Goal: Information Seeking & Learning: Understand process/instructions

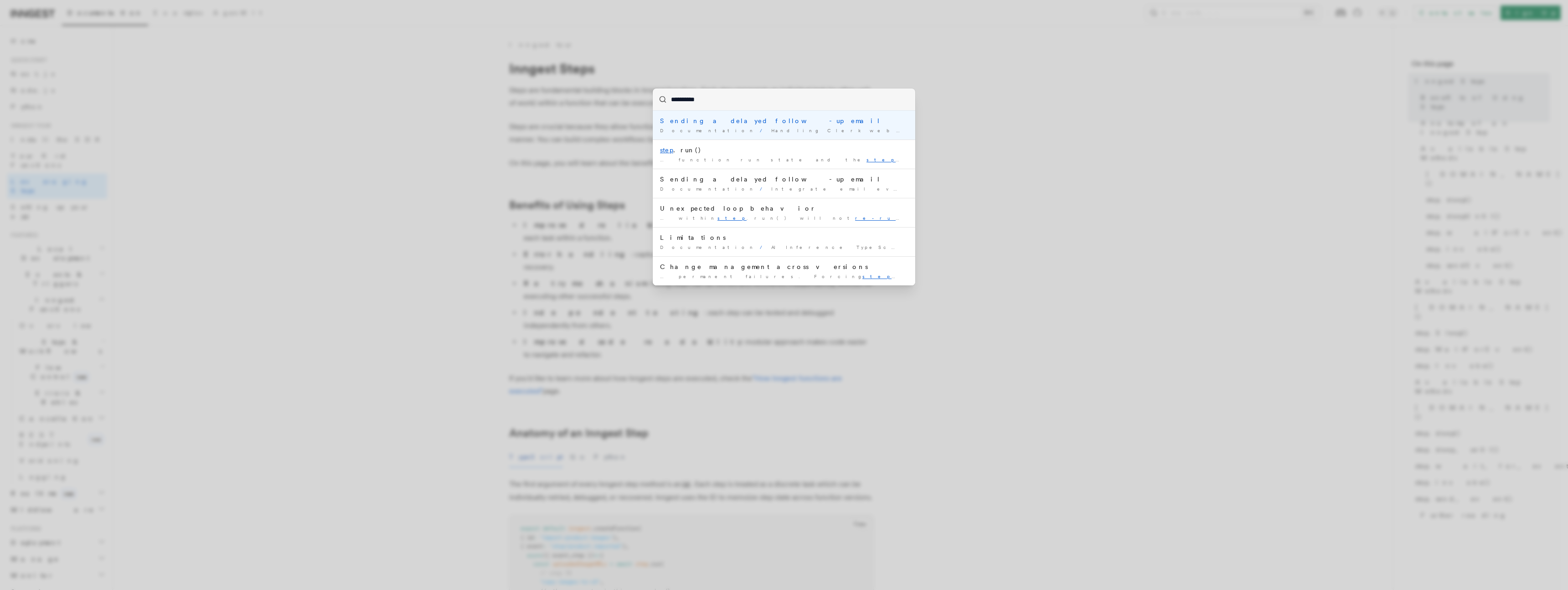
type input "**********"
click at [575, 61] on div "**********" at bounding box center [784, 295] width 1568 height 590
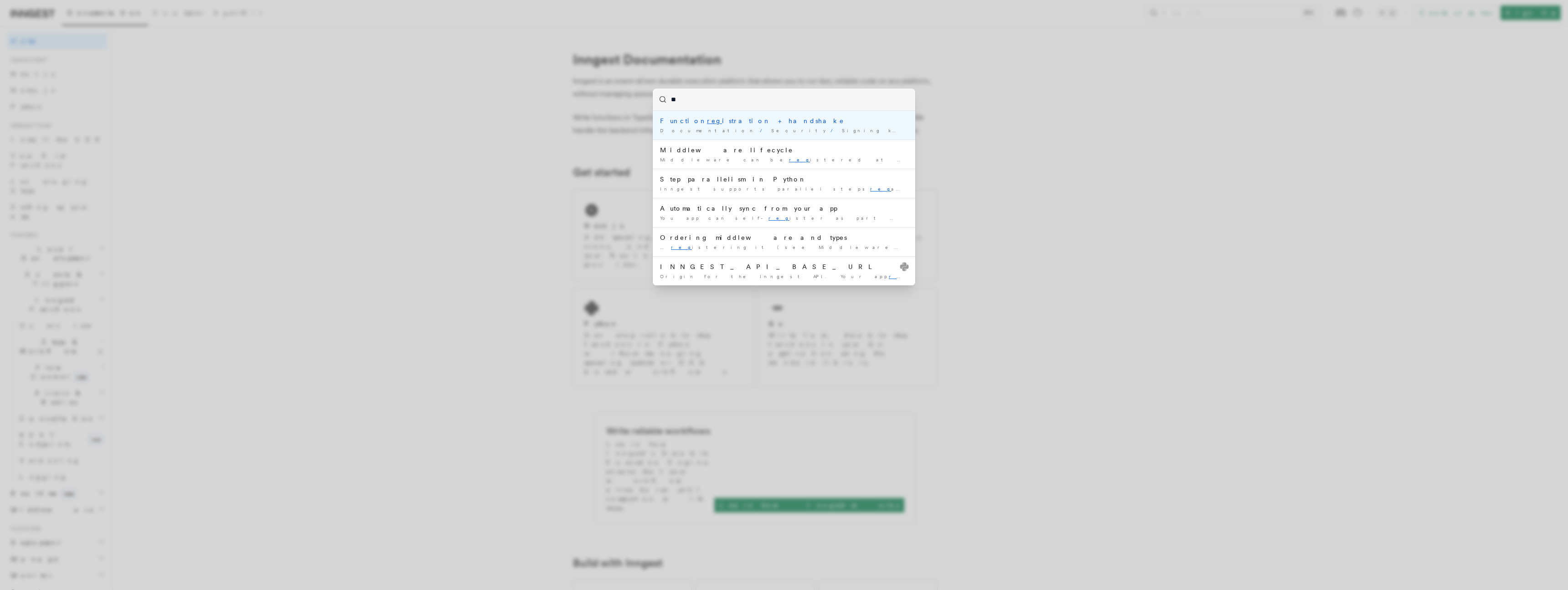
type input "*"
type input "**********"
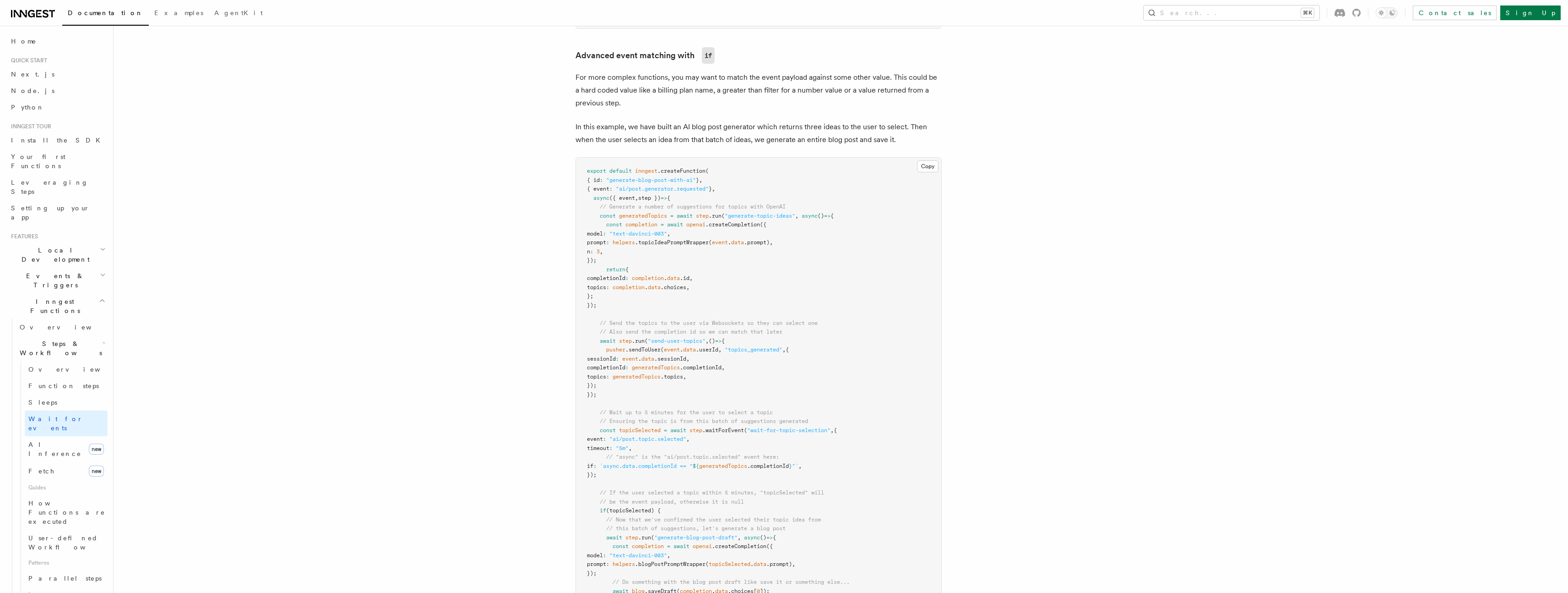
scroll to position [810, 0]
drag, startPoint x: 719, startPoint y: 179, endPoint x: 574, endPoint y: 193, distance: 145.7
click at [580, 184] on pre "export default inngest .createFunction ( { id : "generate-blog-post-with-ai" } …" at bounding box center [759, 395] width 365 height 482
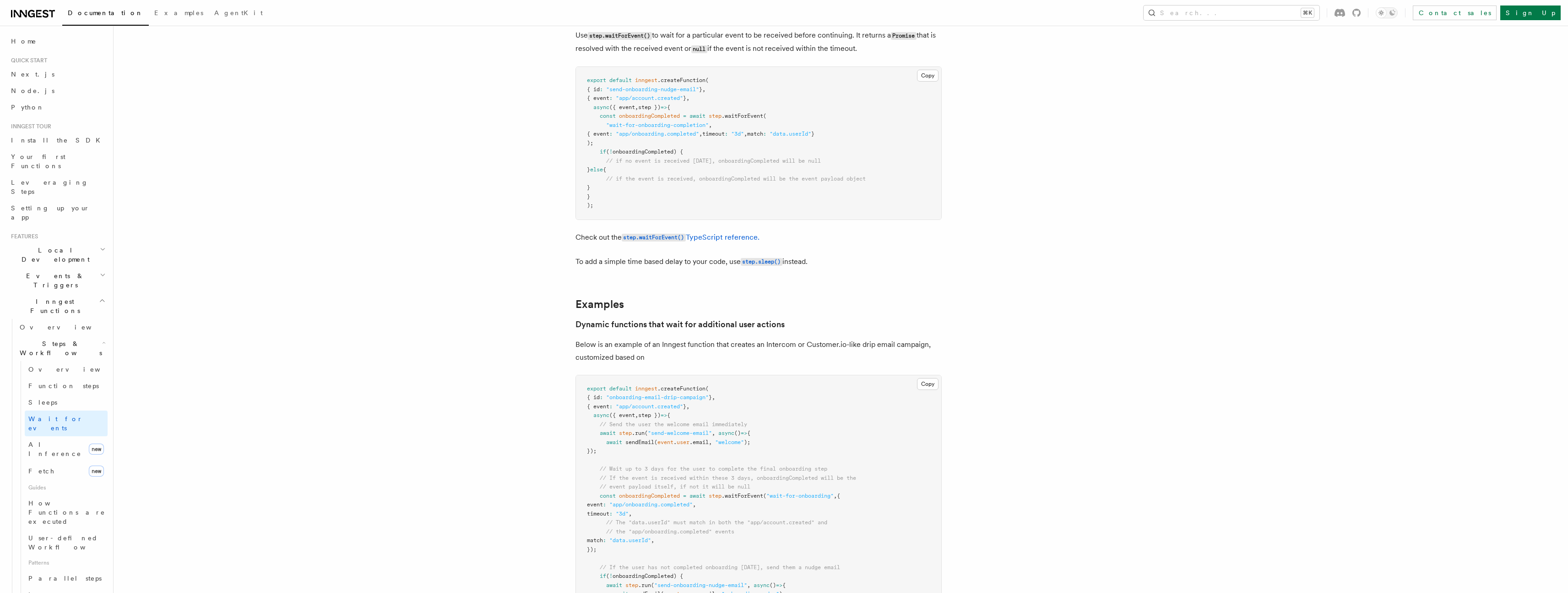
scroll to position [0, 0]
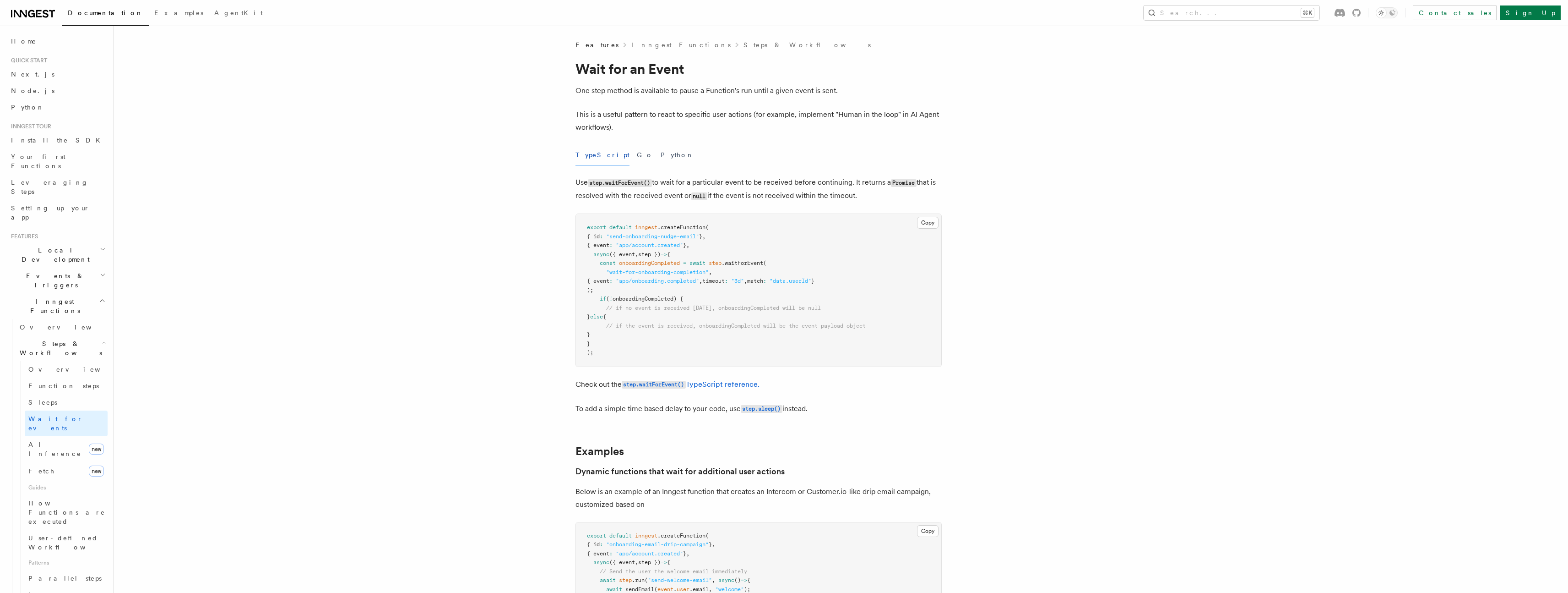
click at [56, 271] on span "Events & Triggers" at bounding box center [53, 280] width 92 height 18
click at [48, 293] on link "Overview" at bounding box center [61, 302] width 91 height 17
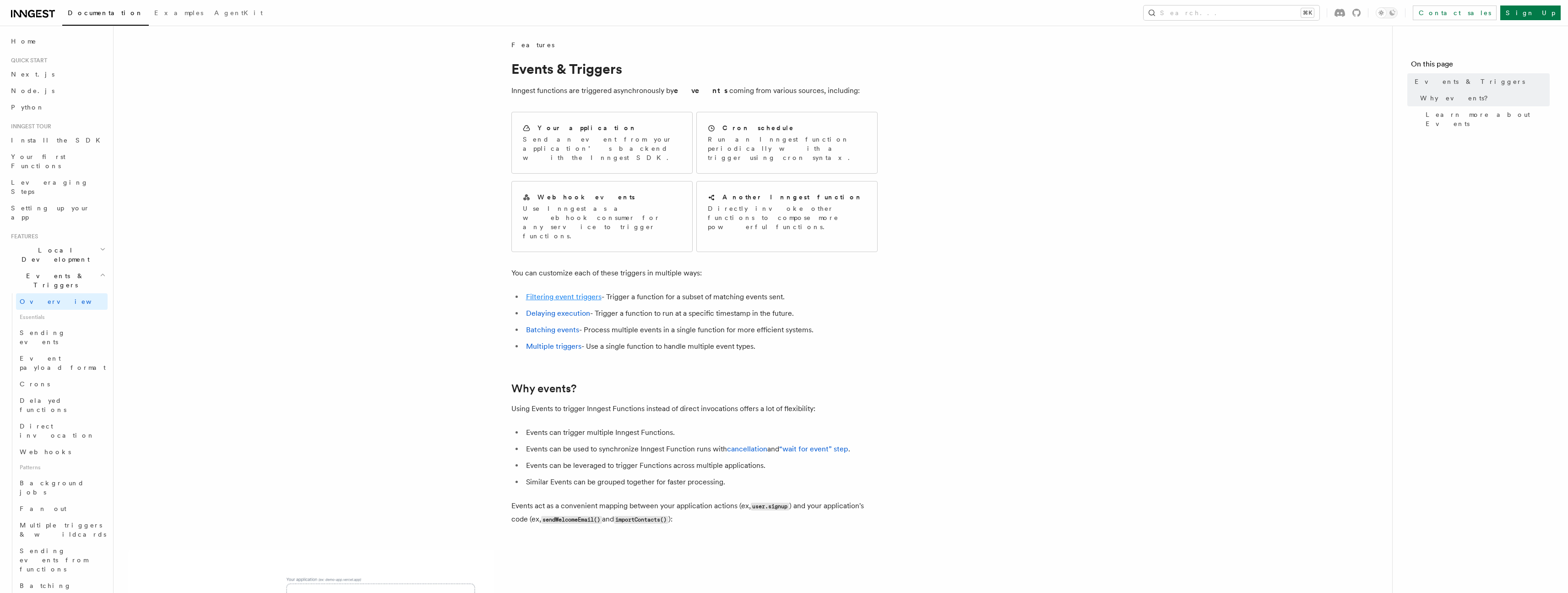
click at [575, 292] on link "Filtering event triggers" at bounding box center [564, 296] width 76 height 8
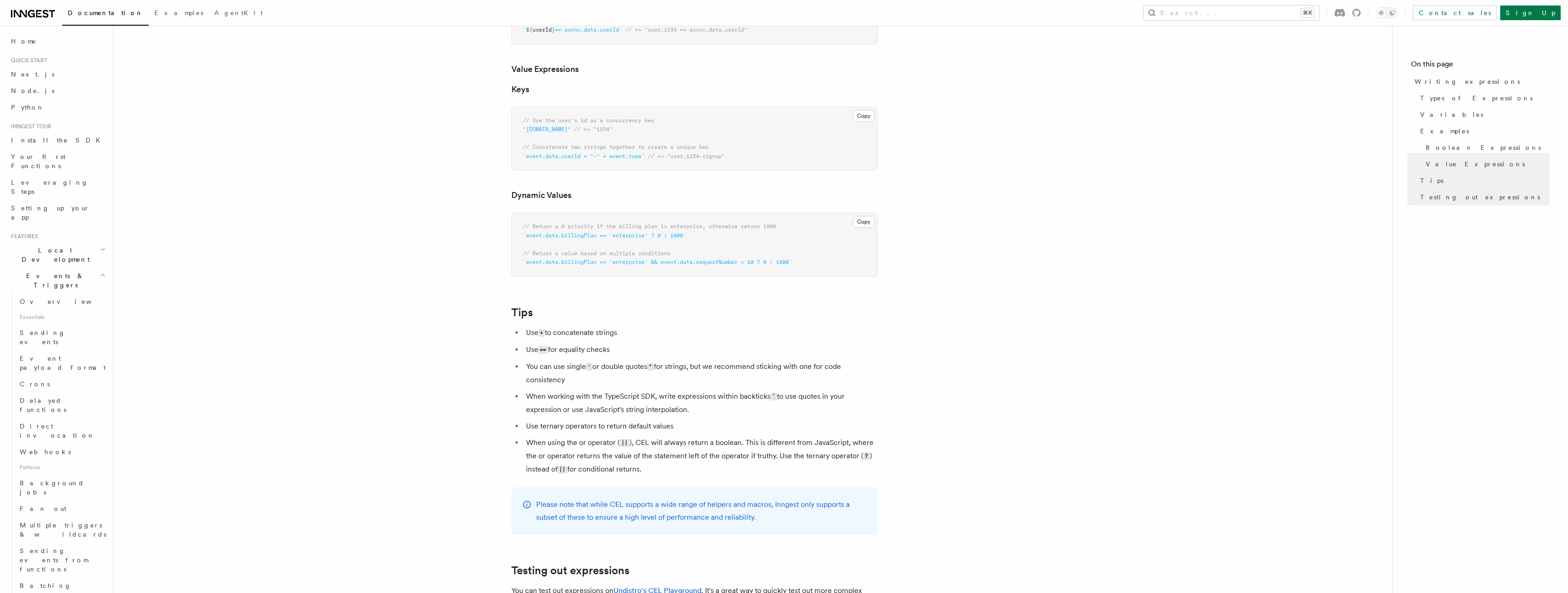
scroll to position [649, 0]
drag, startPoint x: 587, startPoint y: 236, endPoint x: 722, endPoint y: 245, distance: 135.3
click at [722, 245] on pre "// Return a 0 priority if the billing plan is enterprise, otherwise return 1800…" at bounding box center [694, 247] width 365 height 64
click at [937, 252] on article "Features Events & Triggers Writing expressions Expressions are used in a number…" at bounding box center [752, 93] width 1249 height 1404
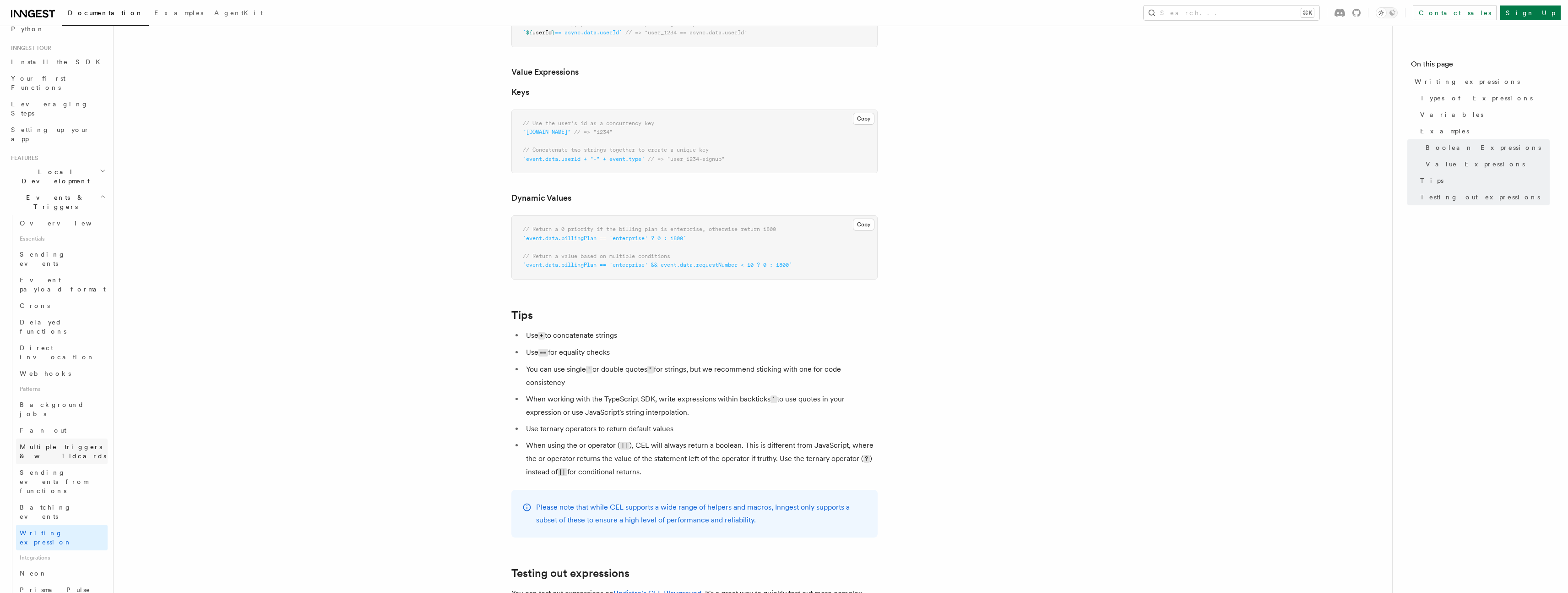
click at [53, 442] on span "Multiple triggers & wildcards" at bounding box center [63, 451] width 88 height 18
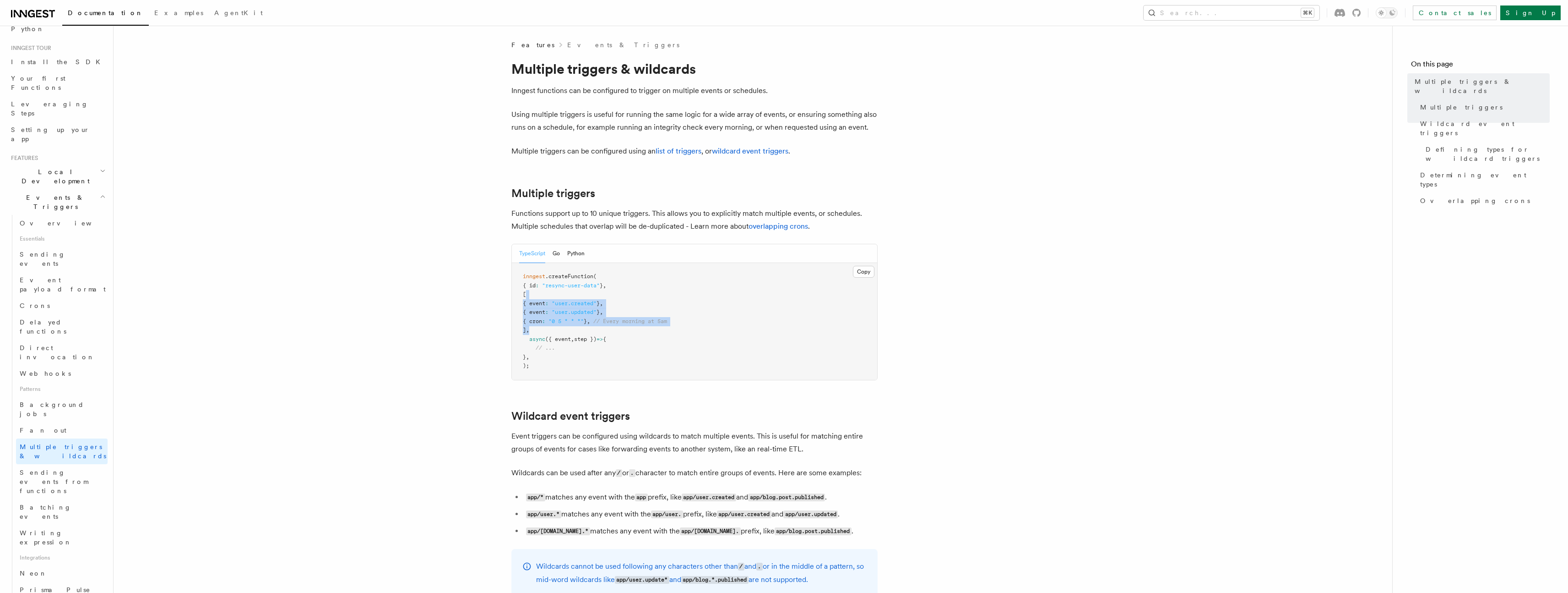
drag, startPoint x: 527, startPoint y: 293, endPoint x: 538, endPoint y: 328, distance: 36.7
click at [538, 328] on pre "inngest .createFunction ( { id : "resync-user-data" } , [ { event : "user.creat…" at bounding box center [694, 321] width 365 height 117
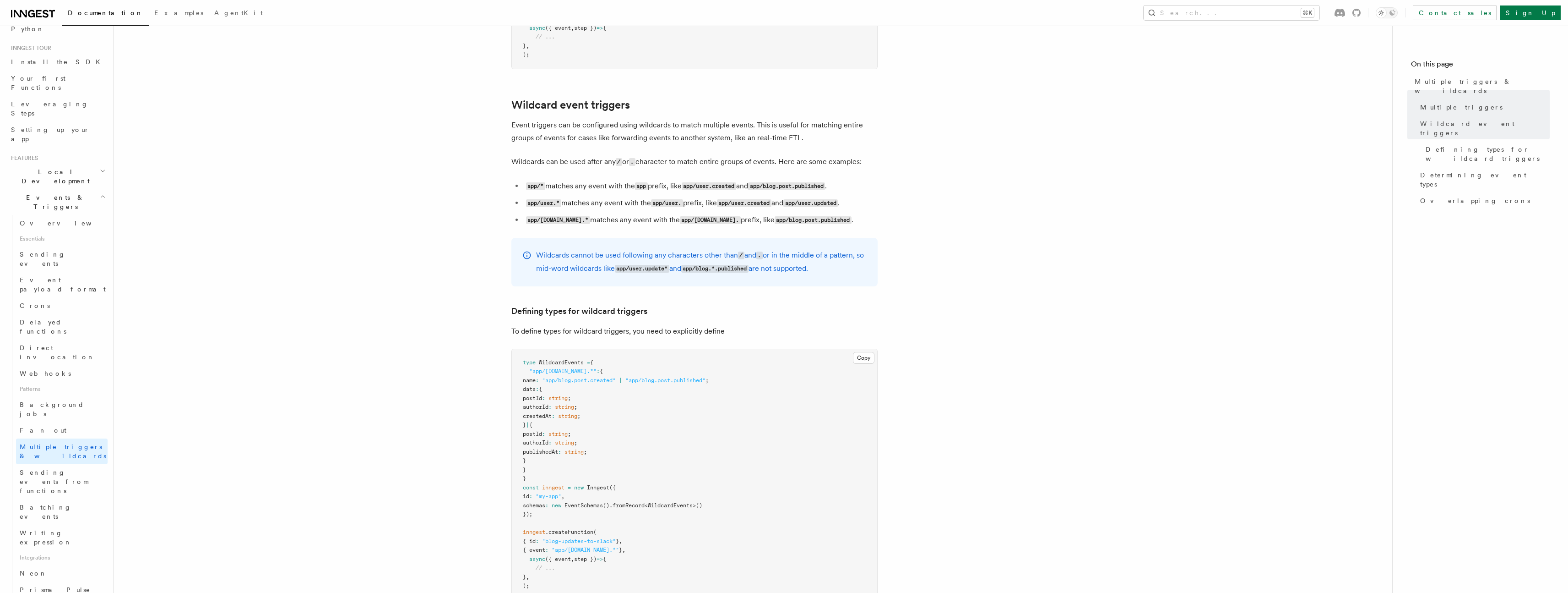
scroll to position [314, 0]
click at [555, 199] on code "app/user.*" at bounding box center [544, 200] width 35 height 7
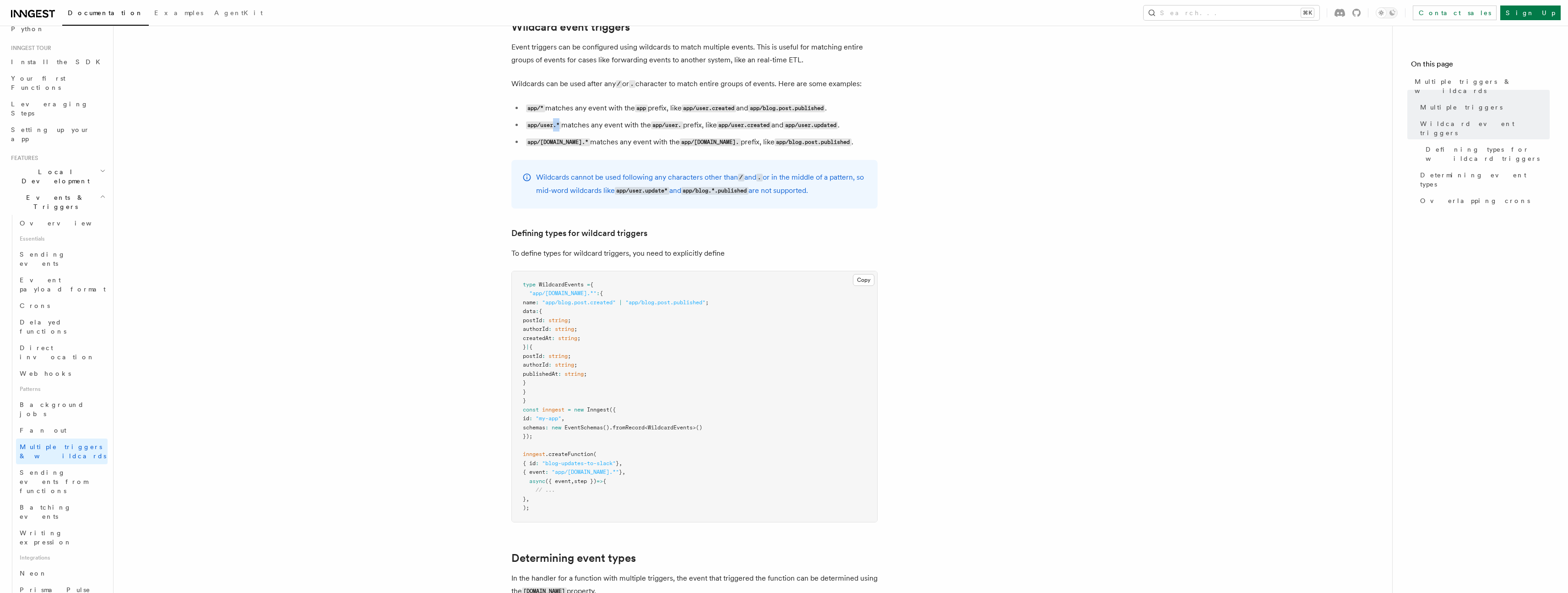
scroll to position [399, 0]
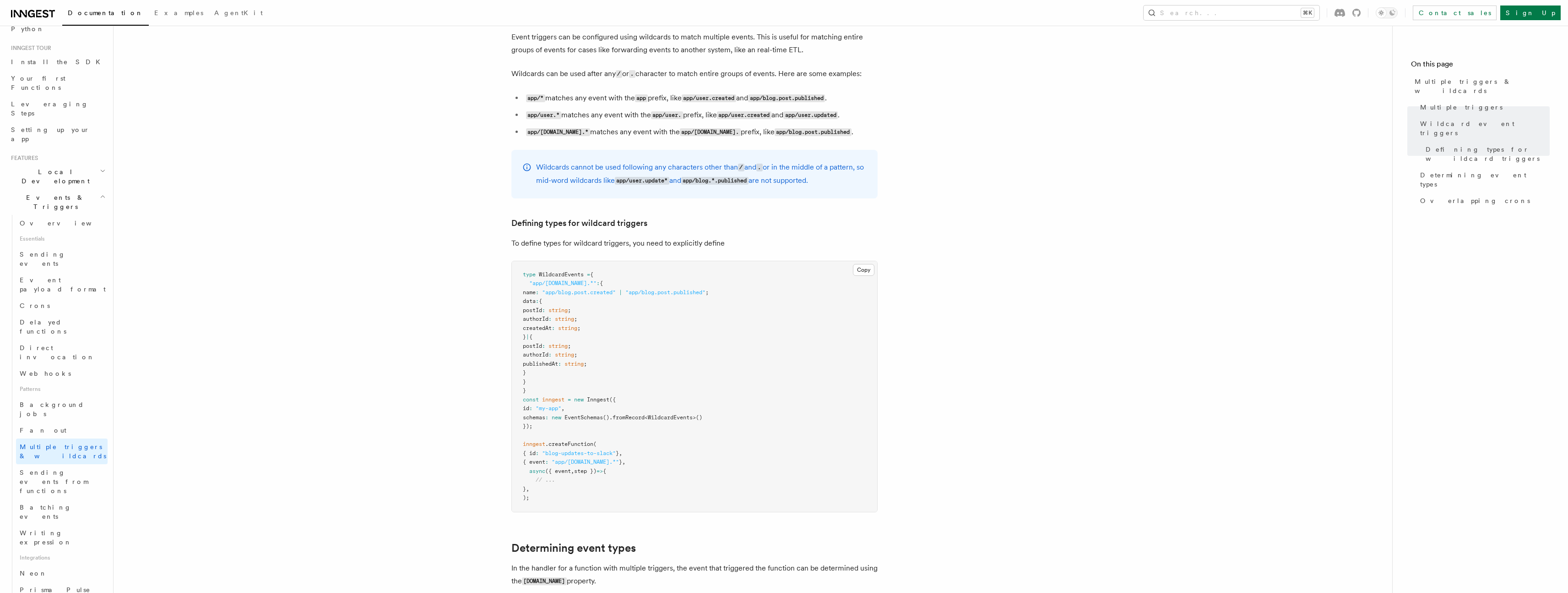
click at [1191, 281] on article "Features Events & Triggers Multiple triggers & wildcards Inngest functions can …" at bounding box center [752, 343] width 1249 height 1404
